Goal: Find specific fact: Find specific fact

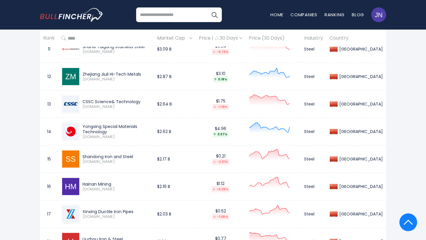
click at [114, 182] on div "Hainan Mining" at bounding box center [116, 184] width 68 height 5
drag, startPoint x: 83, startPoint y: 177, endPoint x: 114, endPoint y: 177, distance: 30.2
click at [114, 182] on div "Hainan Mining" at bounding box center [116, 184] width 68 height 5
copy div "Hainan Mining"
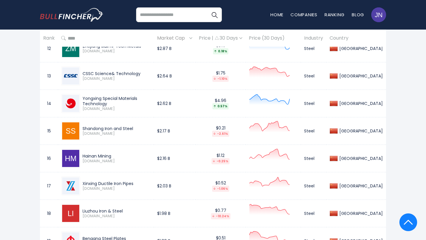
scroll to position [627, 0]
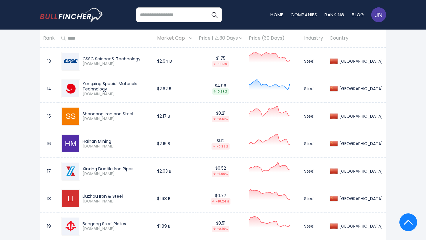
click at [139, 166] on div "Xinxing Ductile Iron Pipes" at bounding box center [116, 168] width 68 height 5
copy div "Xinxing Ductile Iron Pipes"
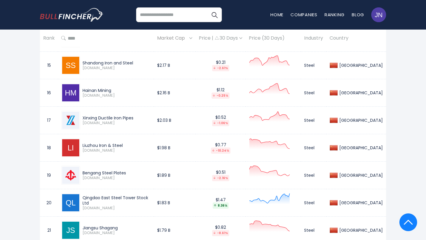
scroll to position [681, 0]
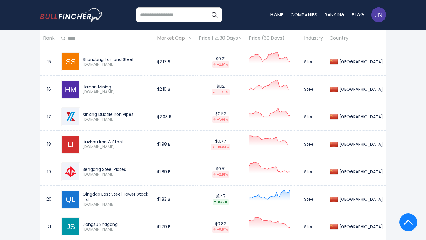
drag, startPoint x: 134, startPoint y: 140, endPoint x: 92, endPoint y: 139, distance: 42.0
click at [92, 145] on span "[DOMAIN_NAME]" at bounding box center [116, 147] width 68 height 5
click at [123, 139] on div "Liuzhou Iron & Steel" at bounding box center [116, 141] width 68 height 5
drag, startPoint x: 122, startPoint y: 135, endPoint x: 83, endPoint y: 135, distance: 38.4
click at [83, 139] on div "Liuzhou Iron & Steel" at bounding box center [116, 141] width 68 height 5
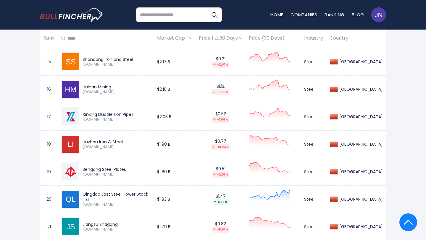
copy div "Liuzhou Iron & Steel"
click at [128, 167] on div "Bengang Steel Plates" at bounding box center [116, 169] width 68 height 5
copy div "Bengang Steel Plates"
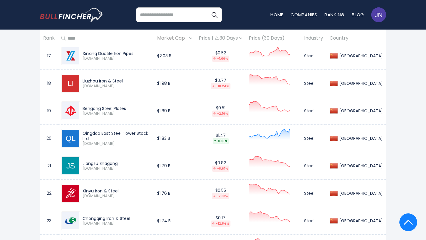
scroll to position [743, 0]
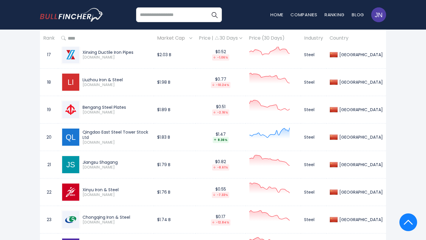
drag, startPoint x: 154, startPoint y: 129, endPoint x: 79, endPoint y: 129, distance: 75.4
click at [79, 129] on div "Qingdao East Steel Tower Stock Ltd [DOMAIN_NAME]" at bounding box center [105, 137] width 89 height 19
copy div "Qingdao East Steel Tower Stock Ltd"
click at [125, 160] on div "Jiangsu Shagang" at bounding box center [116, 162] width 68 height 5
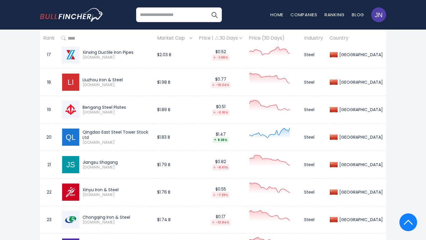
click at [125, 160] on div "Jiangsu Shagang" at bounding box center [116, 162] width 68 height 5
copy div "Jiangsu Shagang"
click at [121, 187] on div "Xinyu Iron & Steel" at bounding box center [116, 189] width 68 height 5
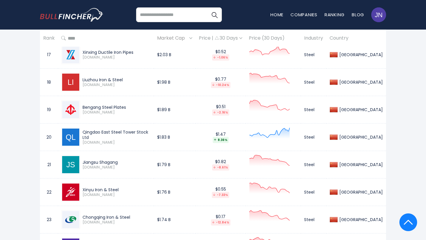
copy div "Xinyu Iron & Steel"
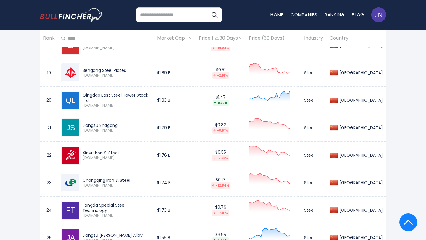
scroll to position [793, 0]
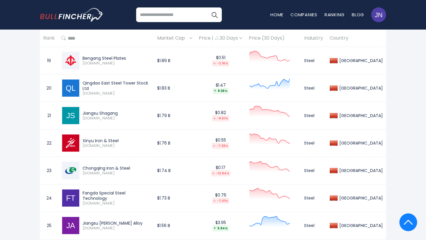
click at [133, 166] on div "Chongqing Iron & Steel" at bounding box center [116, 168] width 68 height 5
copy div "Chongqing Iron & Steel"
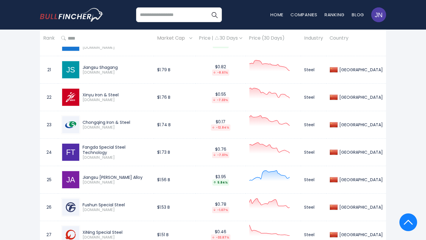
scroll to position [844, 0]
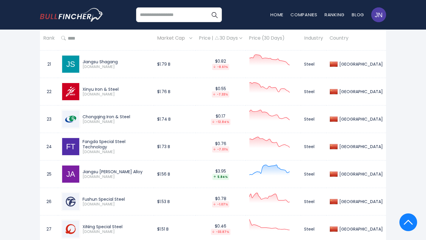
click at [150, 139] on div "Fangda Special Steel Technology" at bounding box center [116, 144] width 68 height 11
copy div "Fangda Special Steel Technology"
